Goal: Transaction & Acquisition: Book appointment/travel/reservation

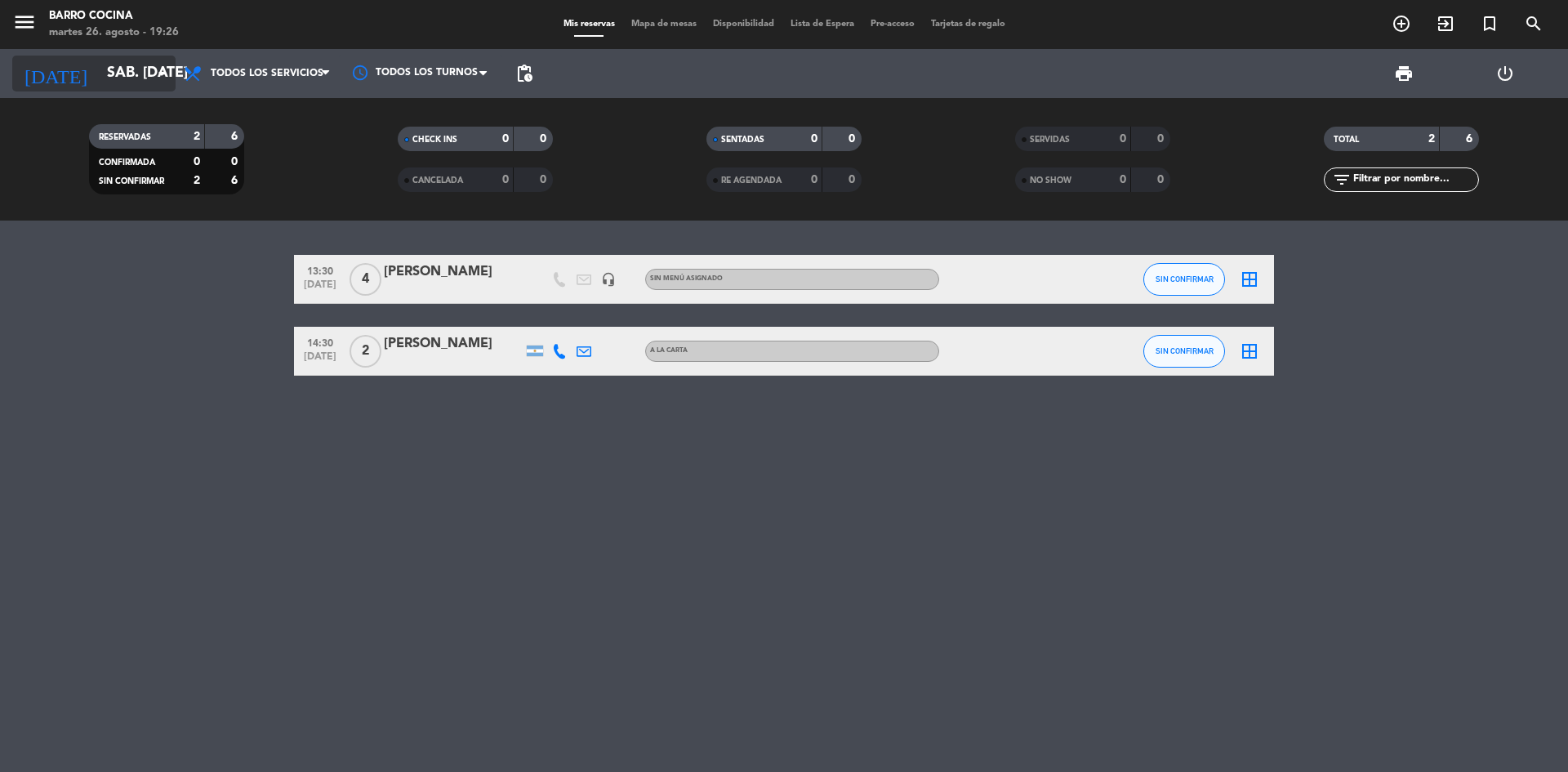
click at [136, 82] on input "sáb. [DATE]" at bounding box center [193, 73] width 189 height 33
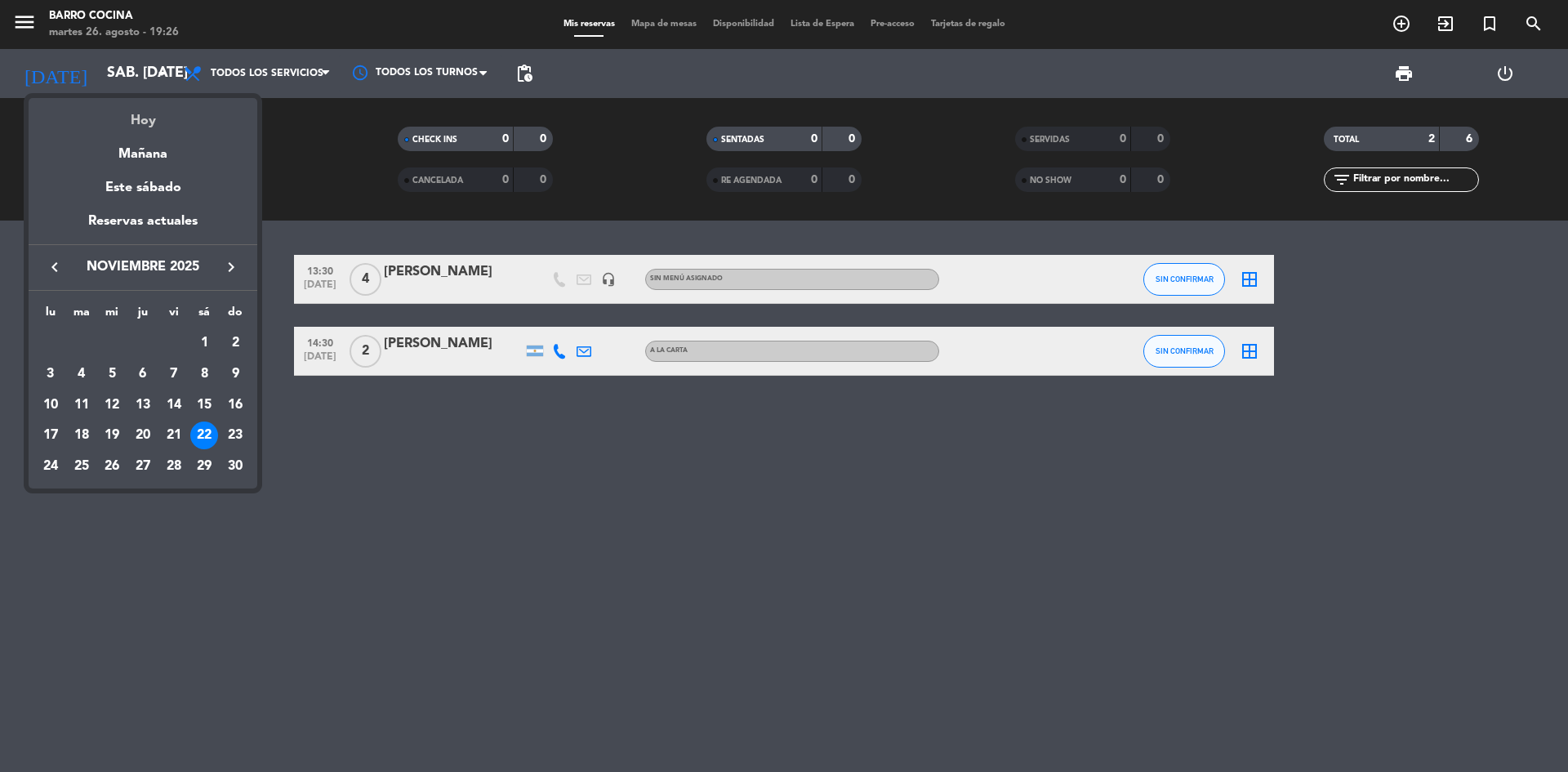
click at [151, 128] on div "Hoy" at bounding box center [143, 114] width 229 height 34
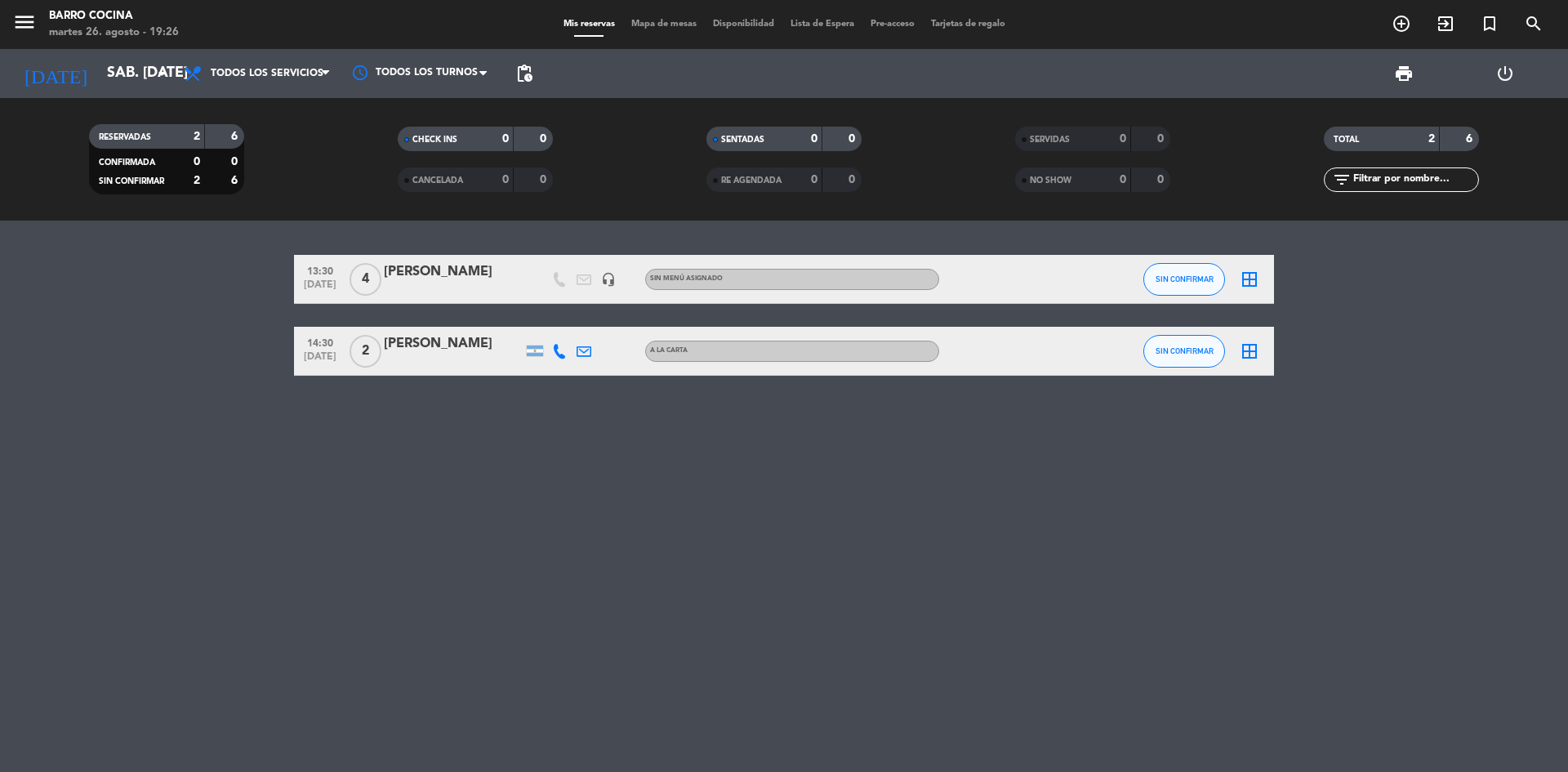
type input "[DATE] ago."
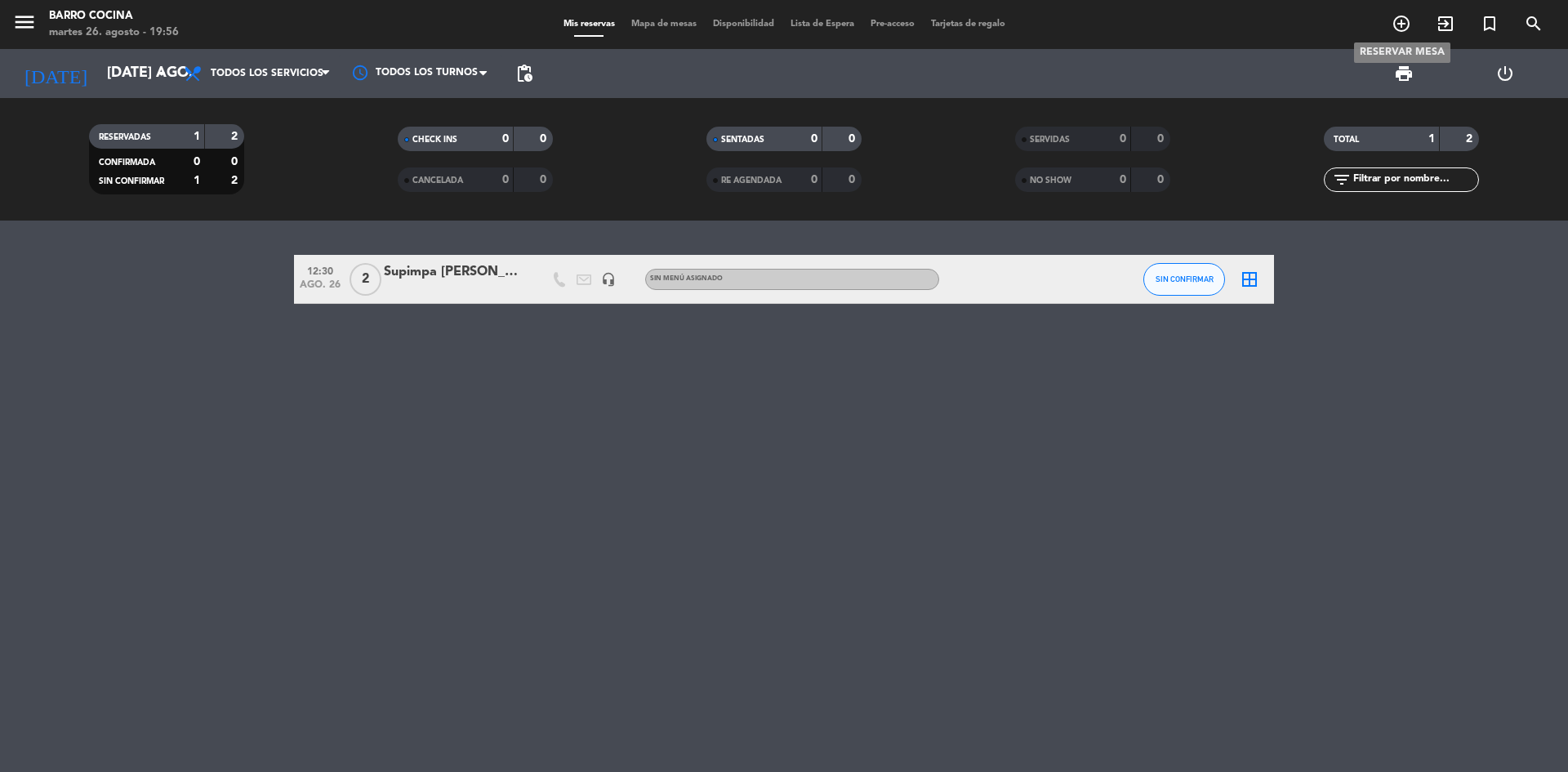
click at [1393, 14] on icon "add_circle_outline" at bounding box center [1401, 23] width 19 height 19
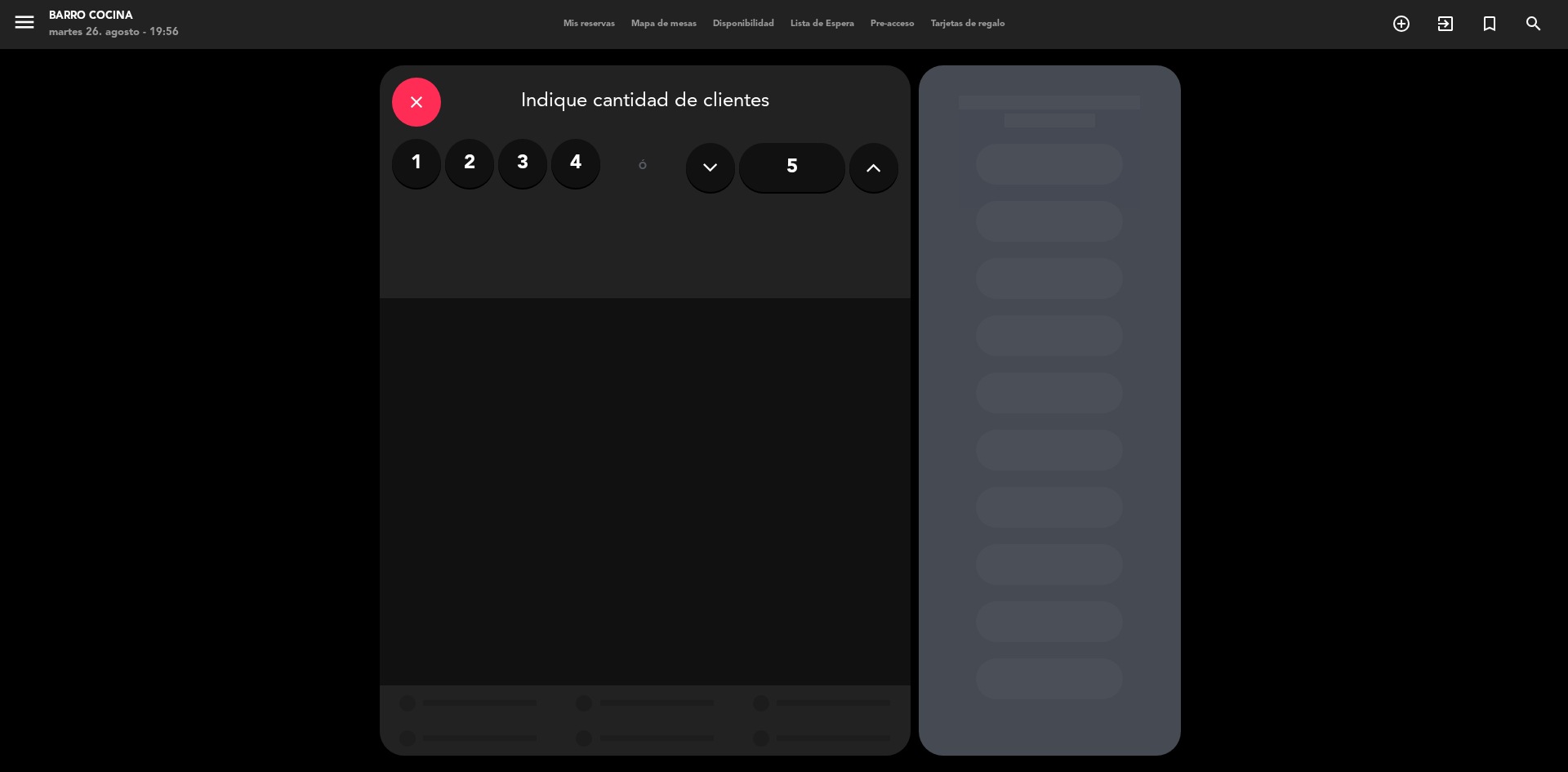
click at [475, 167] on label "2" at bounding box center [470, 163] width 49 height 49
click at [620, 232] on div "Almuerzo" at bounding box center [644, 223] width 166 height 33
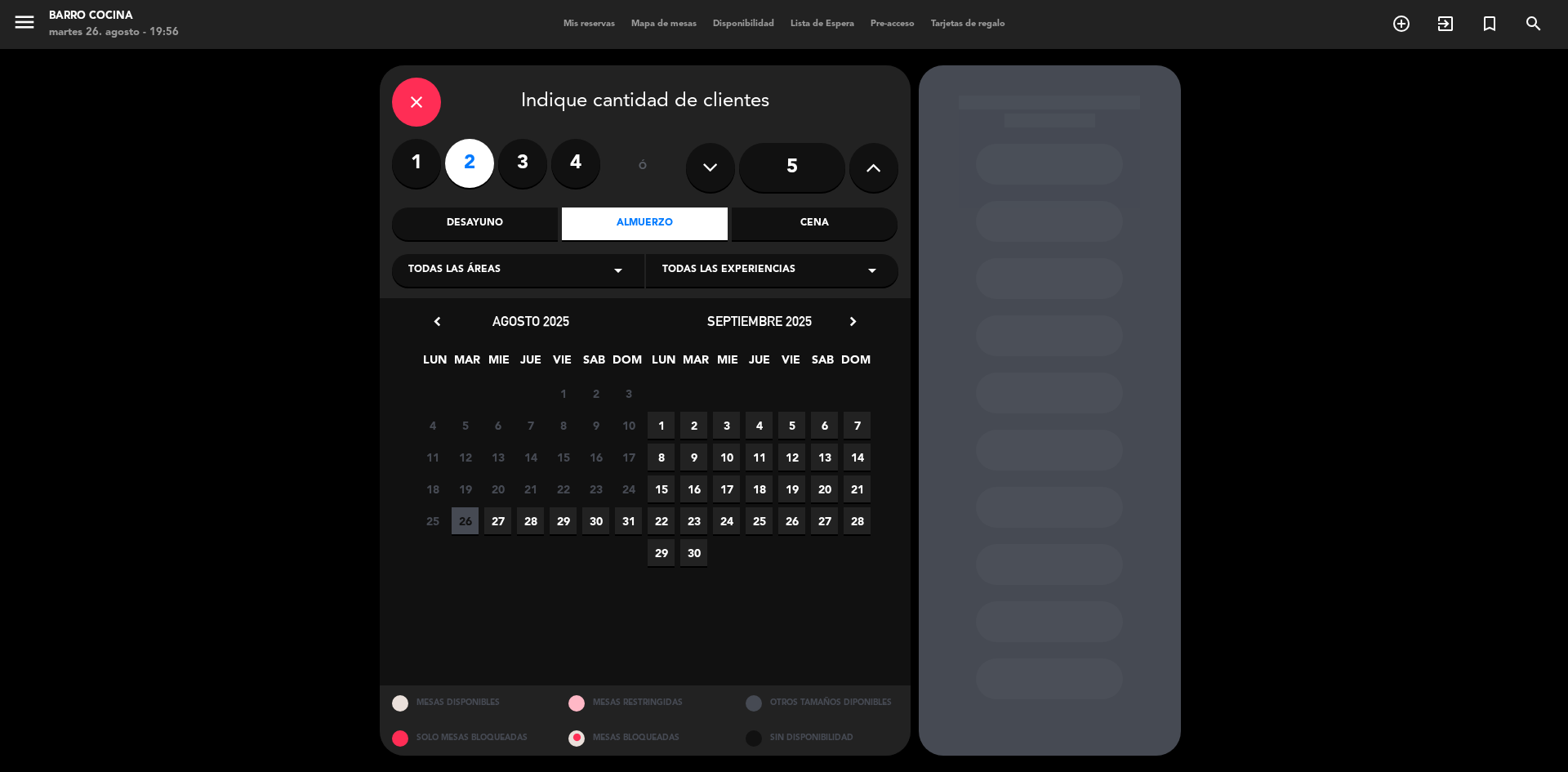
click at [495, 519] on span "27" at bounding box center [497, 520] width 27 height 27
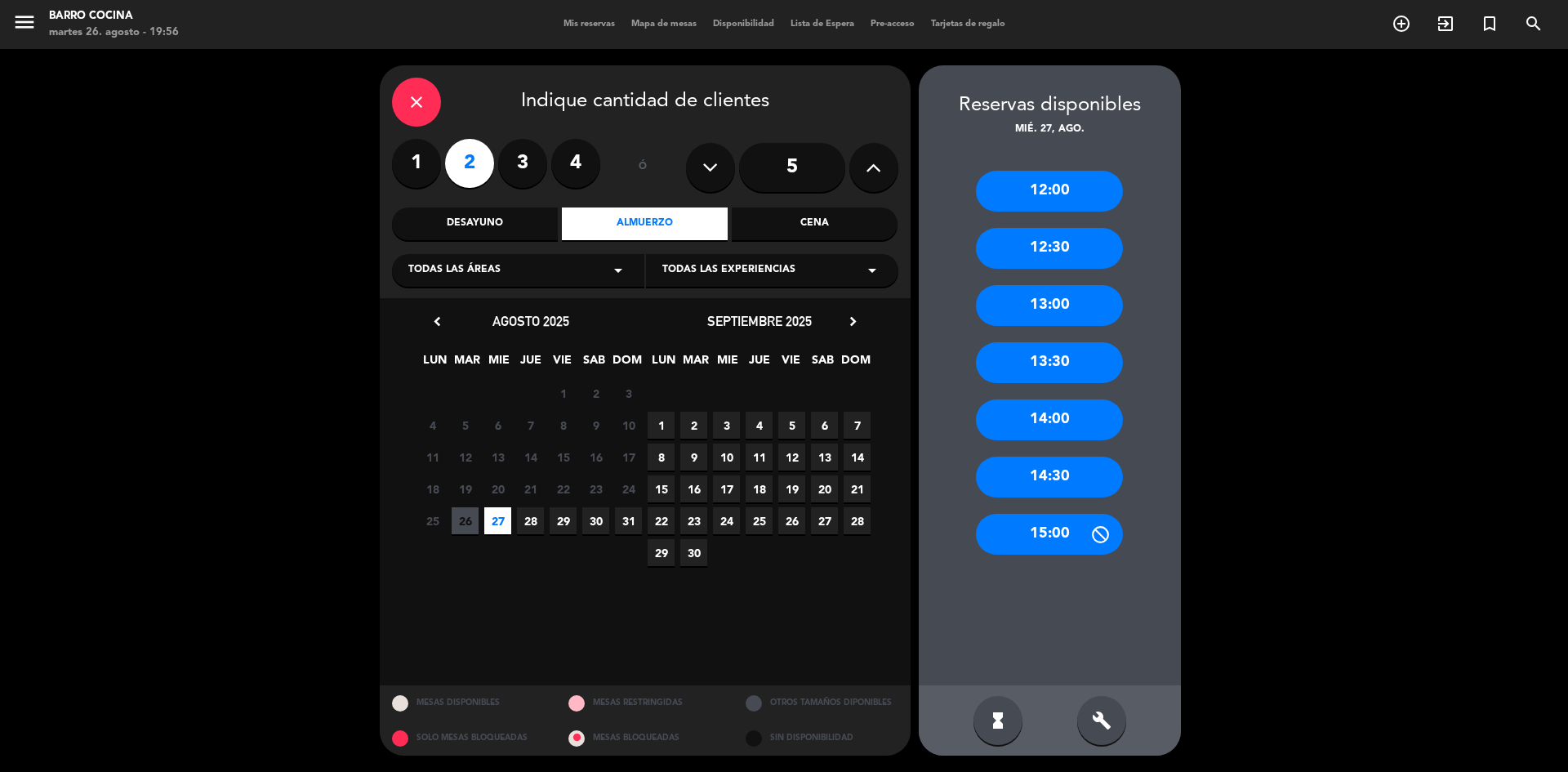
click at [1084, 434] on div "14:00" at bounding box center [1049, 419] width 147 height 41
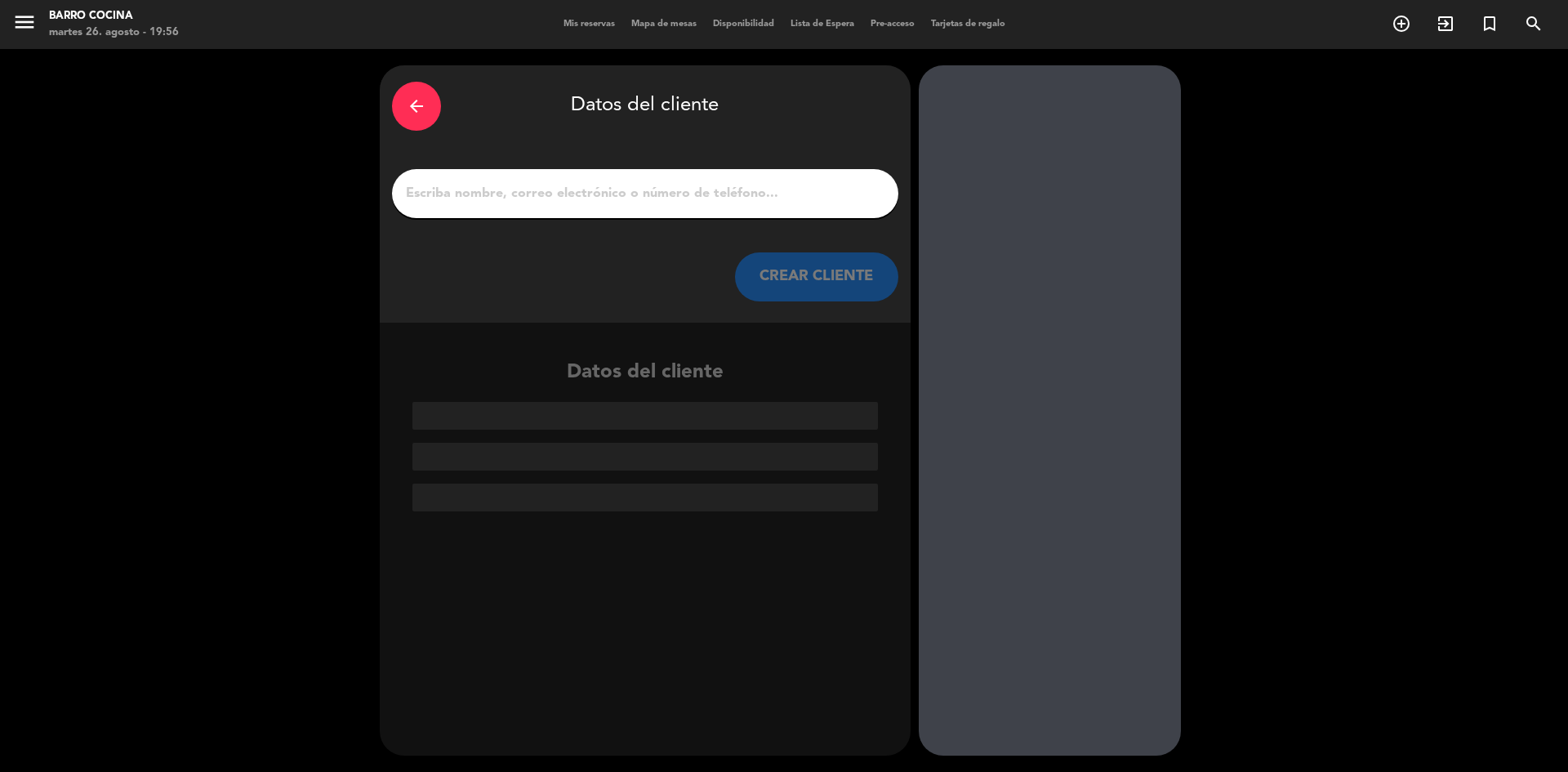
click at [656, 179] on div at bounding box center [646, 194] width 507 height 49
click at [658, 183] on input "1" at bounding box center [645, 193] width 481 height 23
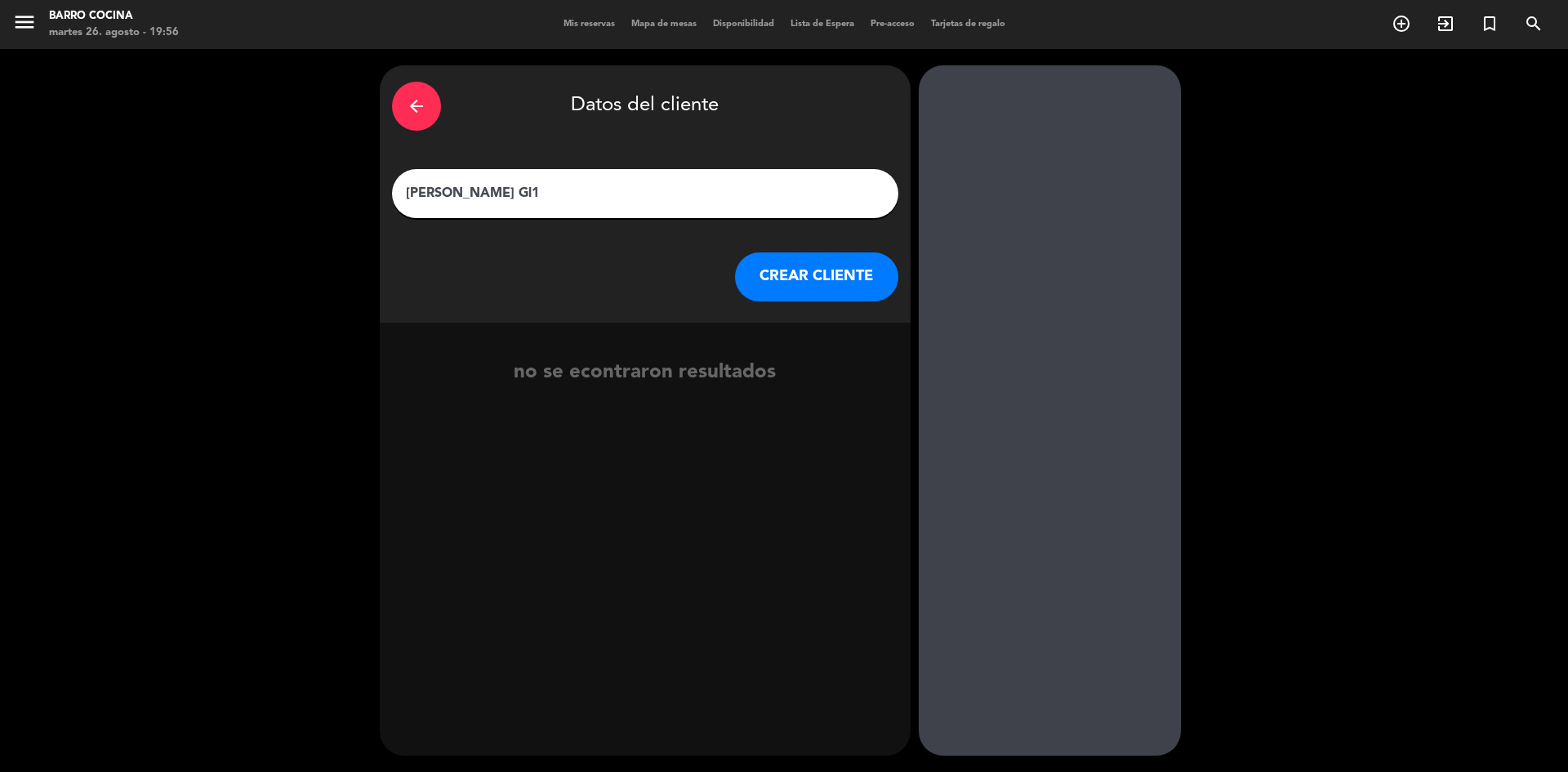
type input "[PERSON_NAME] Gl1"
click at [769, 266] on button "CREAR CLIENTE" at bounding box center [816, 277] width 163 height 49
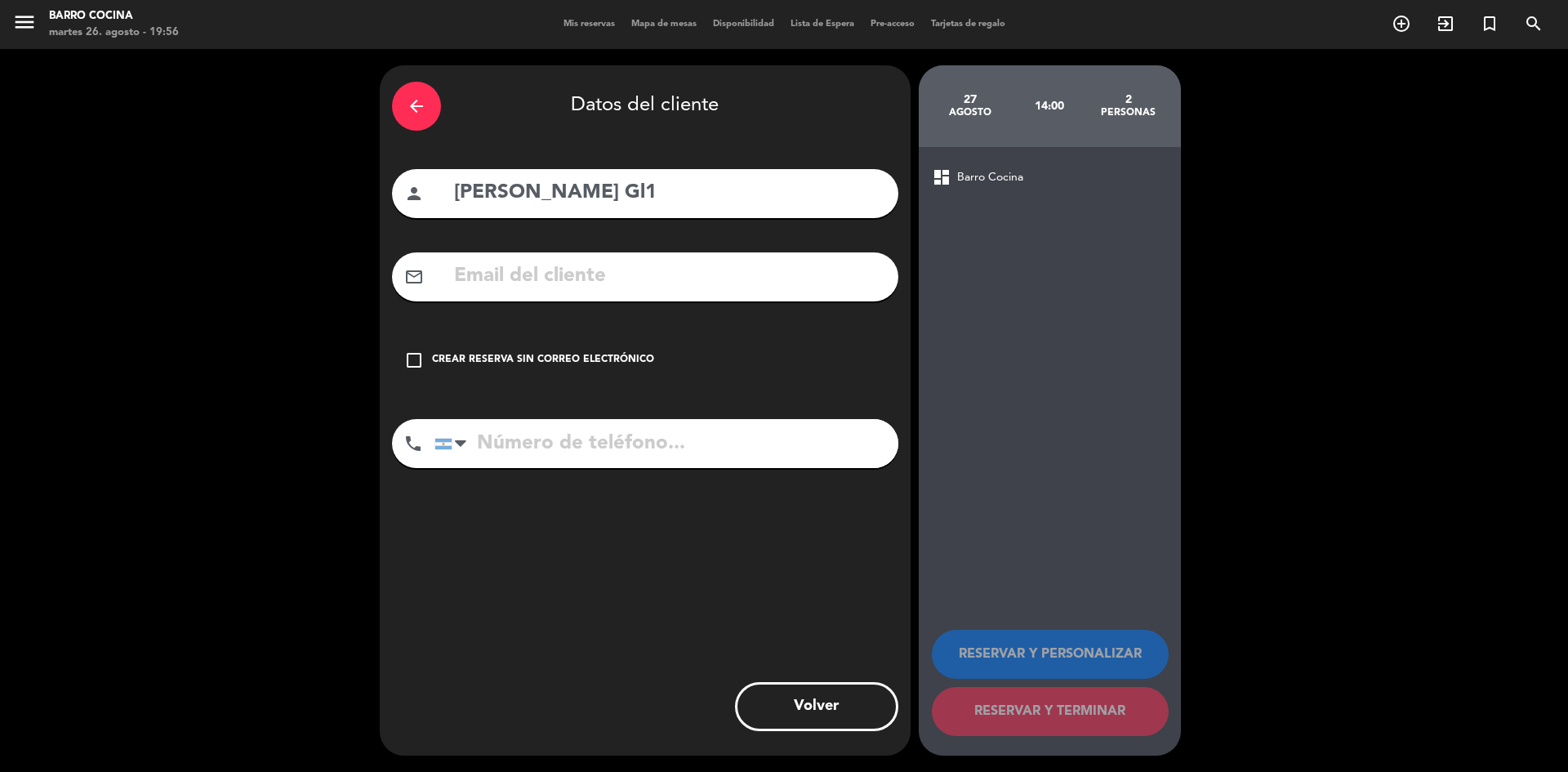
click at [547, 356] on div "Crear reserva sin correo electrónico" at bounding box center [543, 359] width 222 height 16
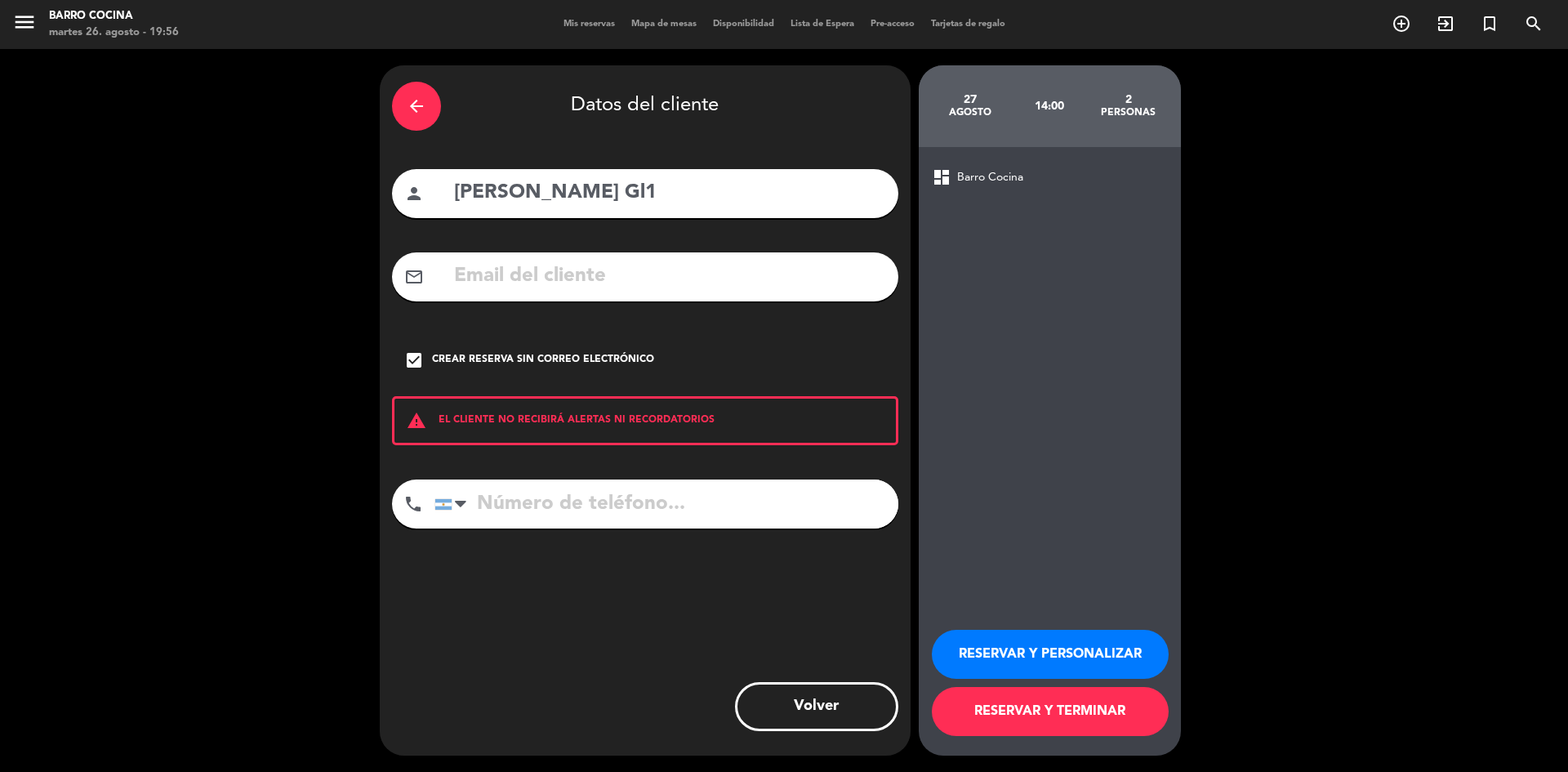
click at [1102, 724] on button "RESERVAR Y TERMINAR" at bounding box center [1050, 711] width 237 height 49
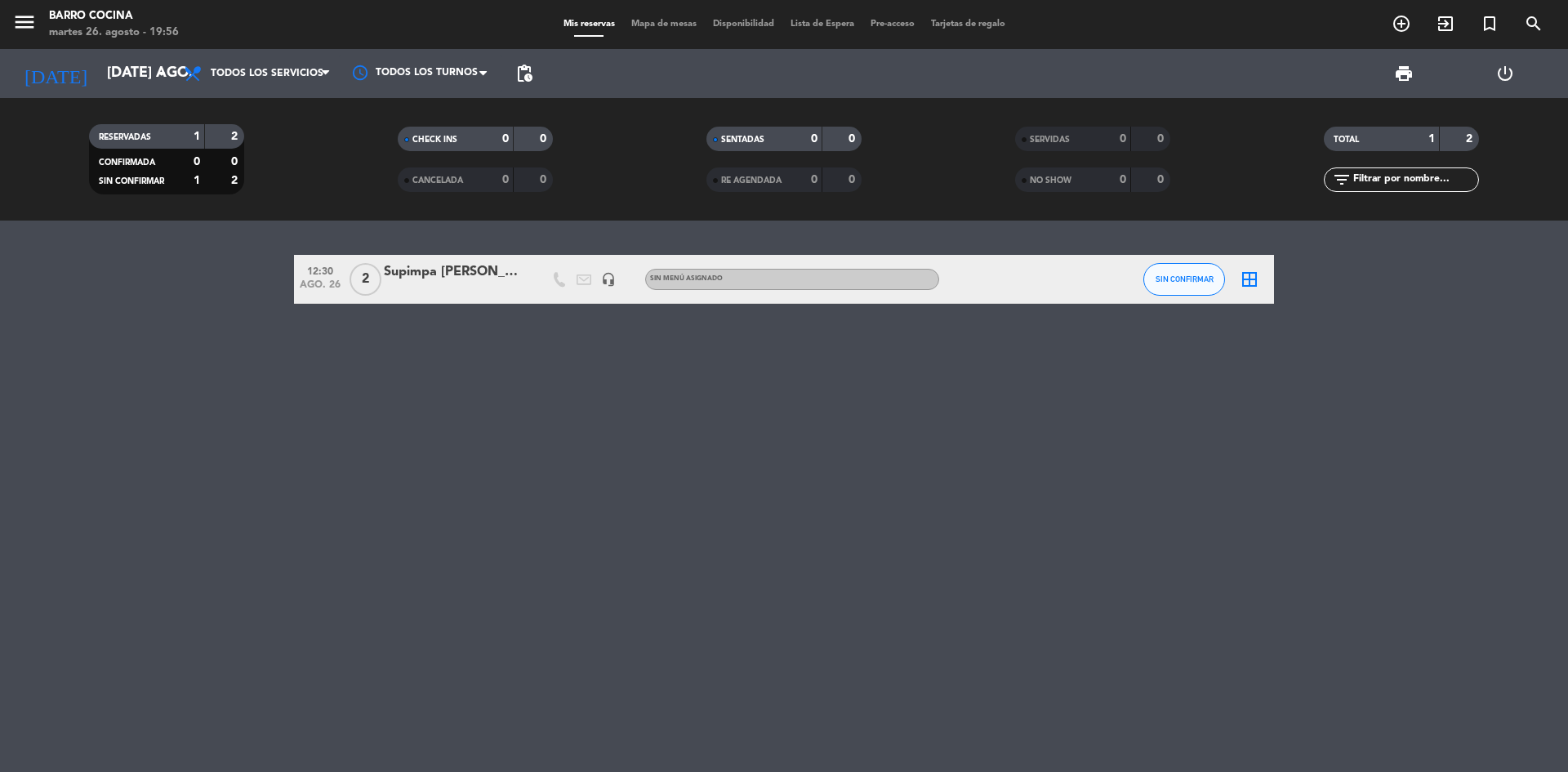
click at [104, 54] on div "[DATE] [DATE] ago. arrow_drop_down" at bounding box center [94, 73] width 163 height 49
click at [112, 69] on input "[DATE] ago." at bounding box center [193, 73] width 189 height 33
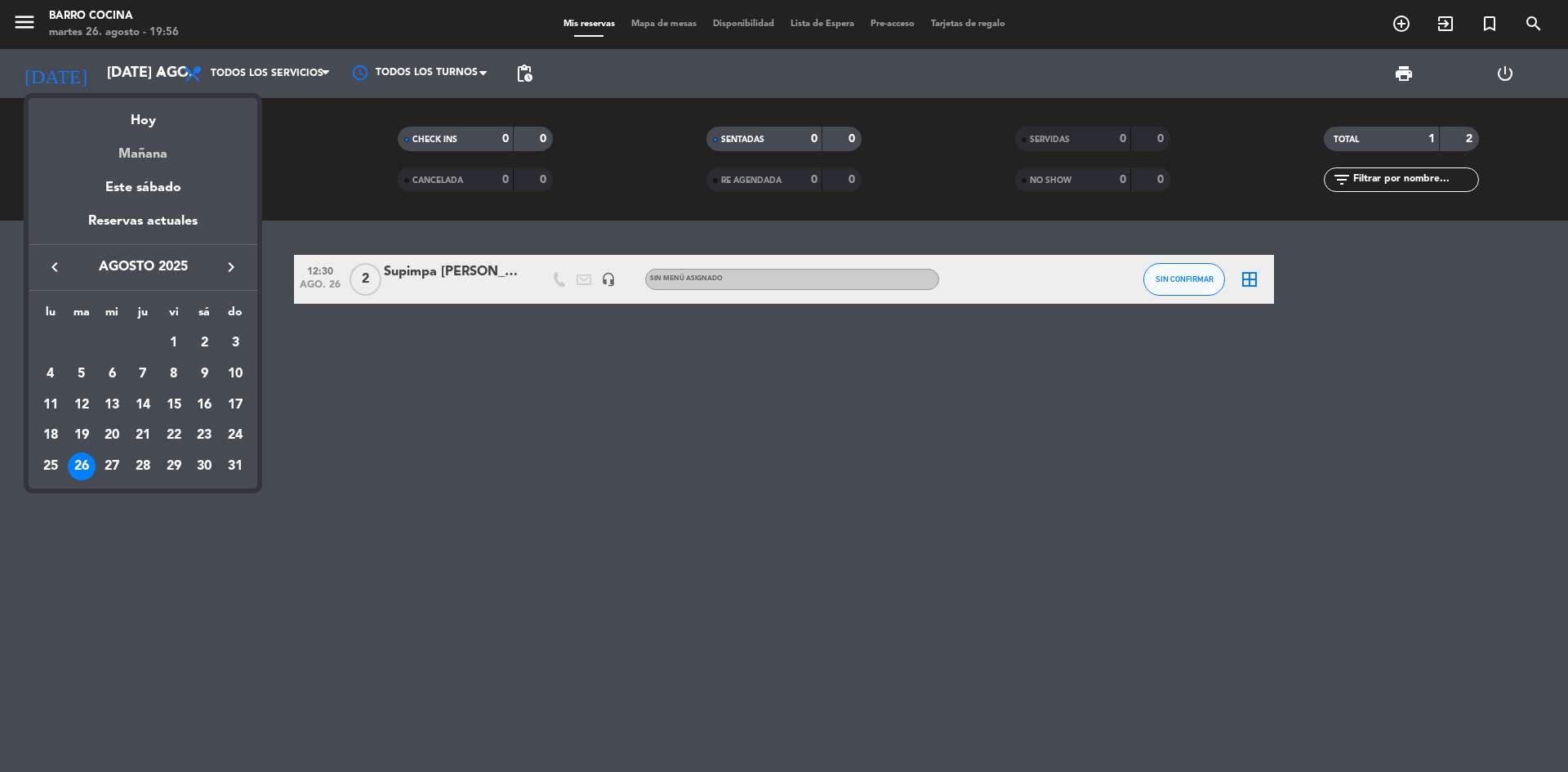
click at [141, 143] on div "Mañana" at bounding box center [143, 148] width 229 height 34
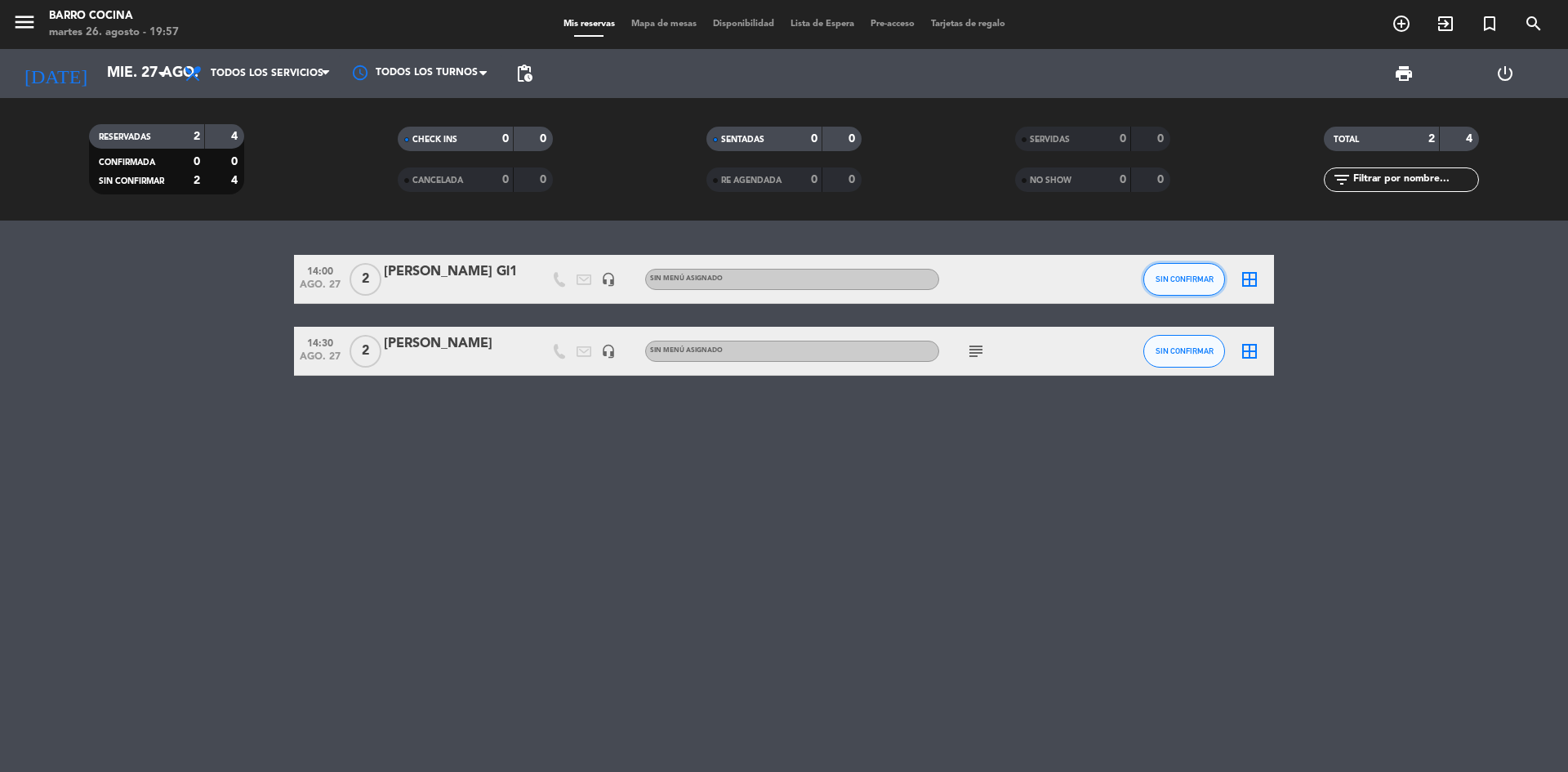
click at [1178, 279] on span "SIN CONFIRMAR" at bounding box center [1184, 279] width 58 height 9
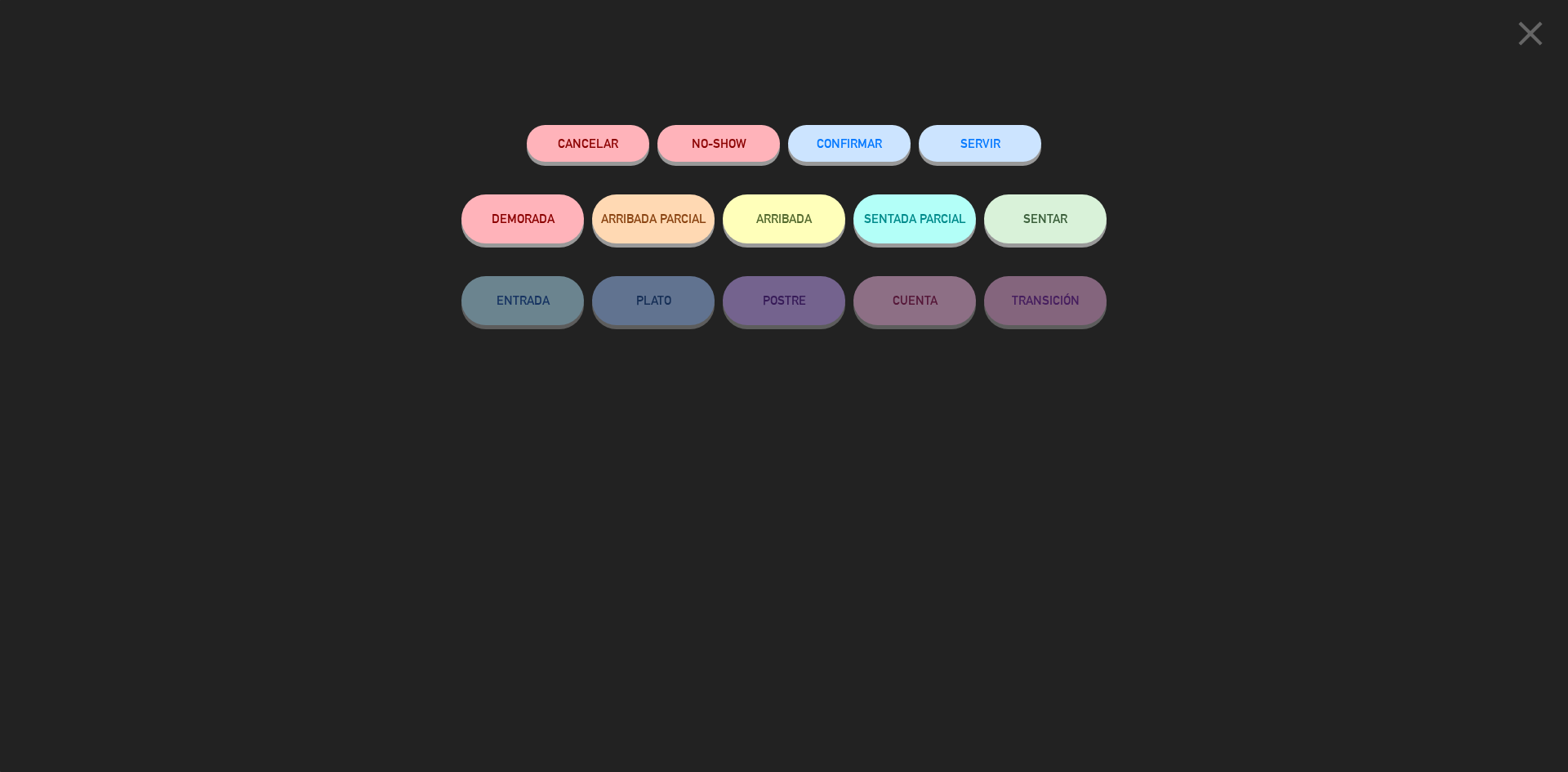
click at [832, 139] on span "CONFIRMAR" at bounding box center [849, 143] width 66 height 13
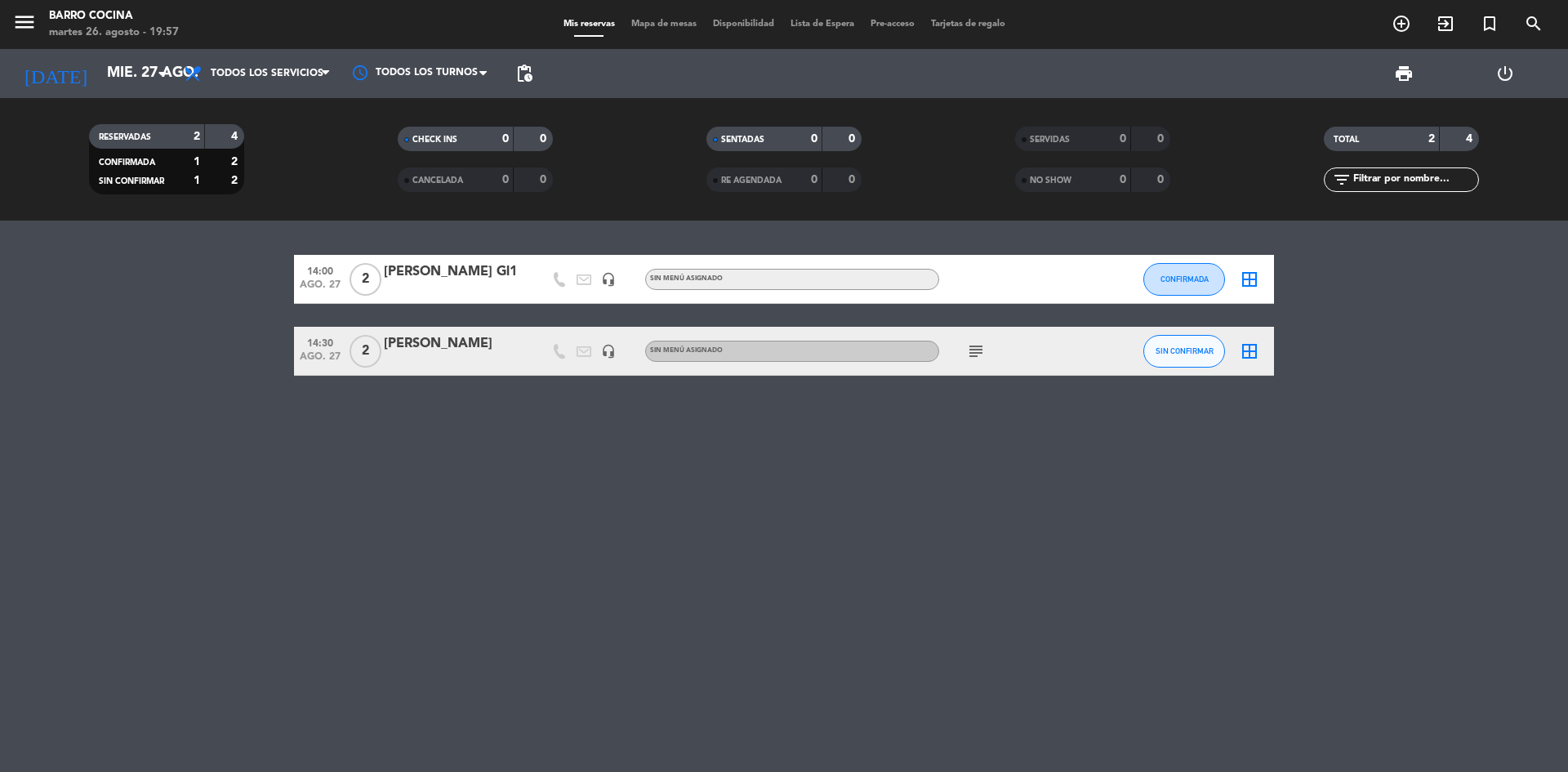
click at [975, 349] on icon "subject" at bounding box center [975, 351] width 19 height 19
click at [972, 494] on div "14:00 ago. 27 2 [PERSON_NAME] Gl1 headset_mic Sin menú asignado CONFIRMADA bord…" at bounding box center [784, 496] width 1568 height 551
click at [123, 72] on input "mié. 27 ago." at bounding box center [193, 73] width 189 height 33
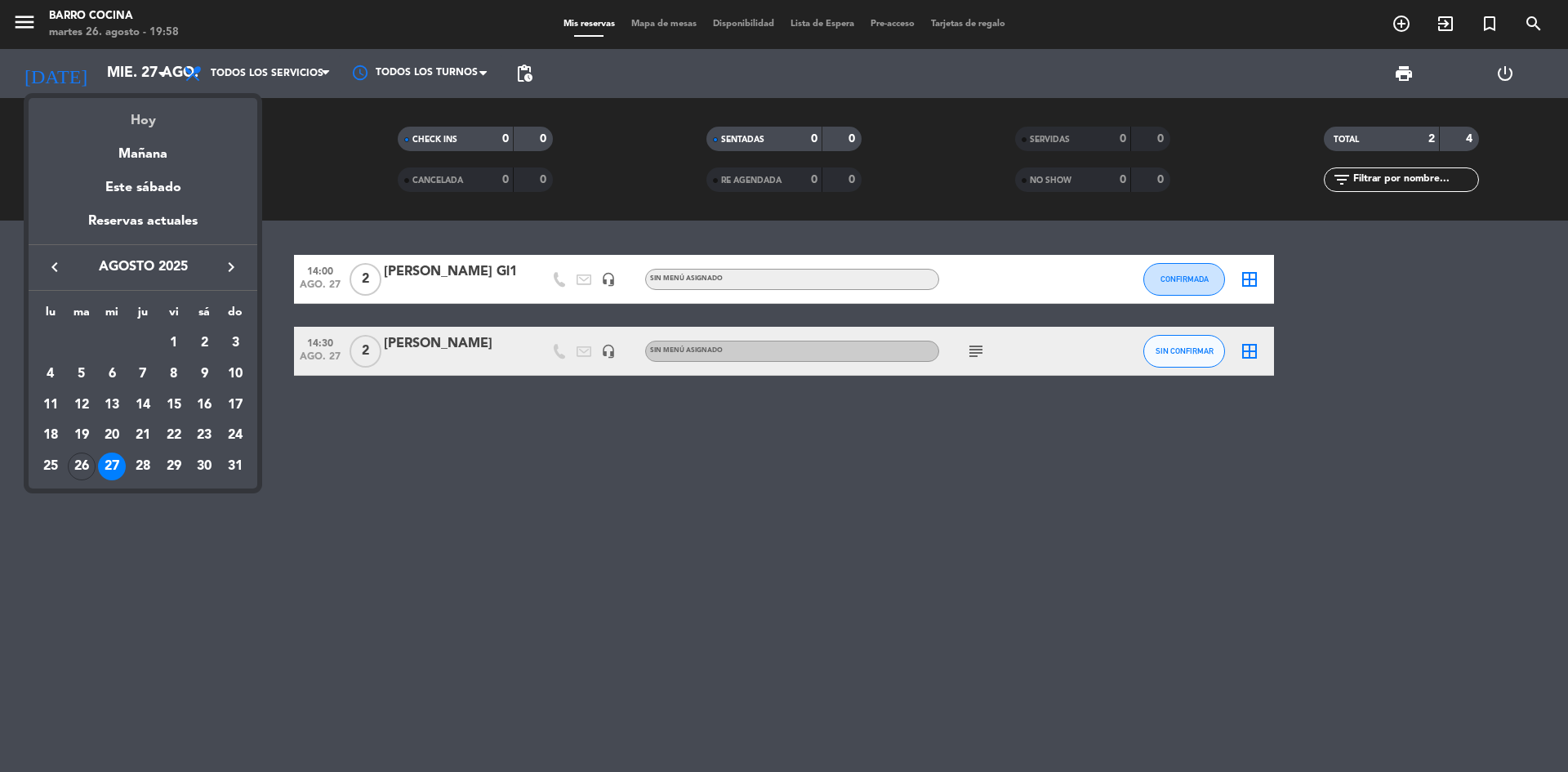
click at [136, 114] on div "Hoy" at bounding box center [143, 114] width 229 height 34
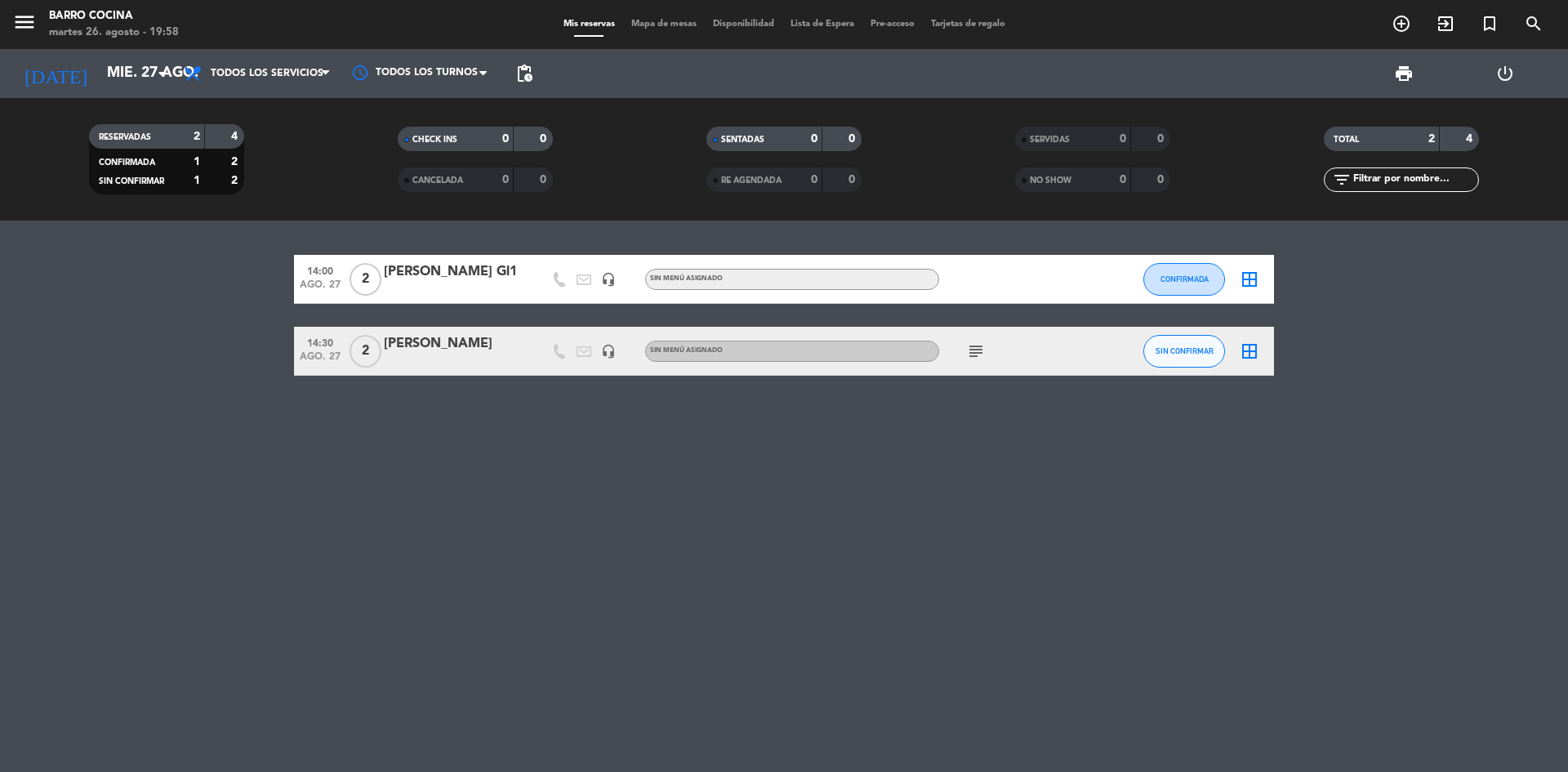
type input "[DATE] ago."
